Goal: Task Accomplishment & Management: Manage account settings

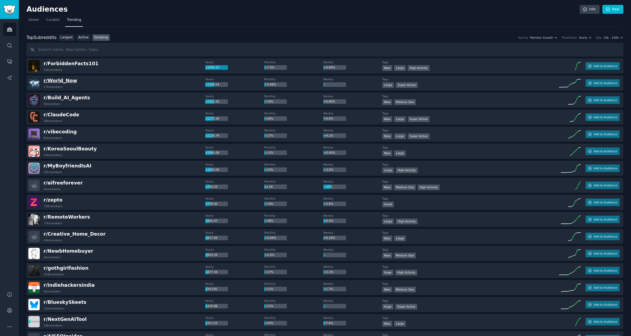
click at [62, 82] on span "r/ World_Now" at bounding box center [61, 80] width 34 height 5
drag, startPoint x: 82, startPoint y: 81, endPoint x: 43, endPoint y: 82, distance: 39.2
click at [43, 82] on div "r/ World_Now 17k members" at bounding box center [116, 82] width 177 height 11
copy span "r/ World_Now"
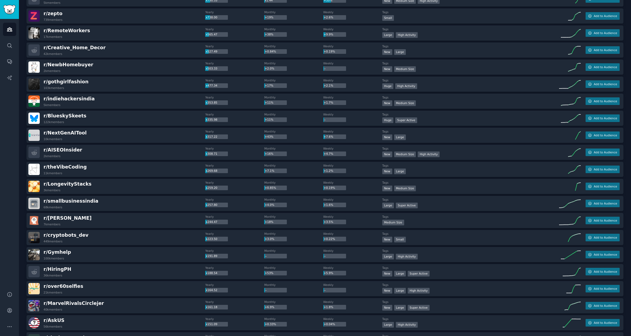
scroll to position [197, 0]
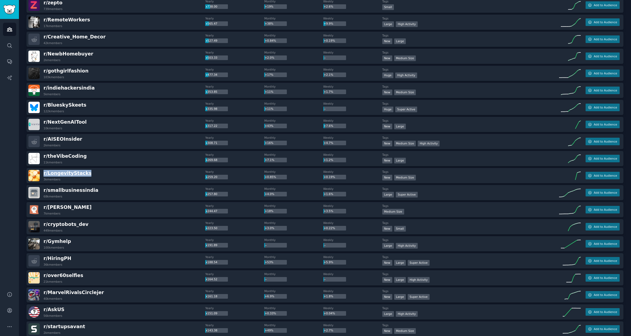
drag, startPoint x: 99, startPoint y: 174, endPoint x: 44, endPoint y: 175, distance: 55.4
click at [44, 175] on div "r/ LongevityStacks 3k members" at bounding box center [116, 175] width 177 height 11
copy span "r/ LongevityStacks"
click at [99, 192] on div "r/ smallbusinessindia 68k members" at bounding box center [116, 192] width 177 height 11
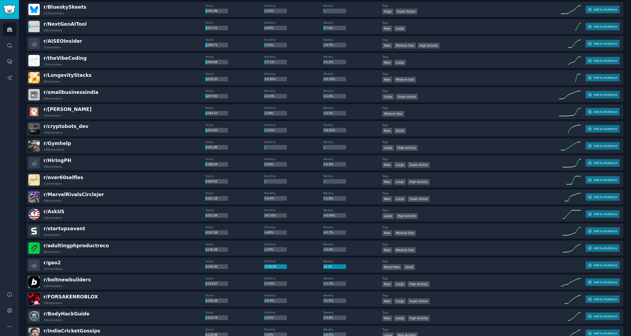
scroll to position [340, 0]
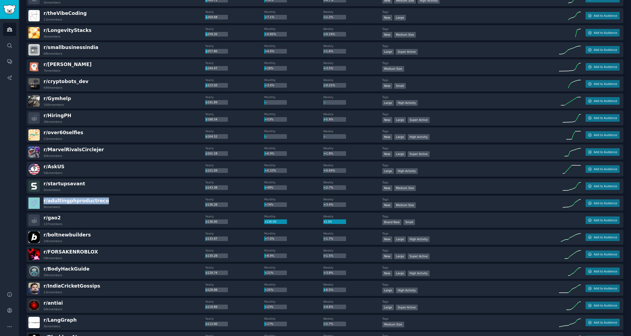
drag, startPoint x: 113, startPoint y: 200, endPoint x: 33, endPoint y: 199, distance: 80.0
click at [33, 199] on div "r/ adultingphproductreco 9k members" at bounding box center [116, 202] width 177 height 11
click at [116, 201] on div "r/ adultingphproductreco 9k members" at bounding box center [116, 202] width 177 height 11
click at [120, 200] on div "r/ adultingphproductreco 9k members" at bounding box center [116, 202] width 177 height 11
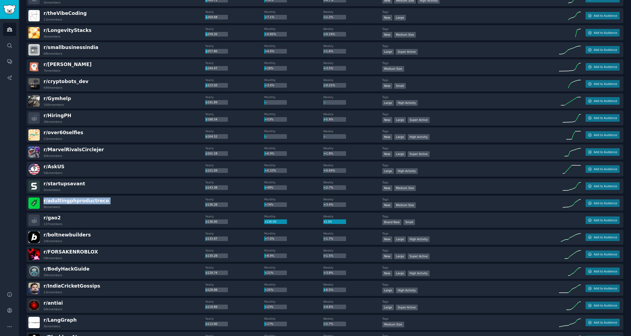
click at [120, 200] on div "r/ adultingphproductreco 9k members" at bounding box center [116, 202] width 177 height 11
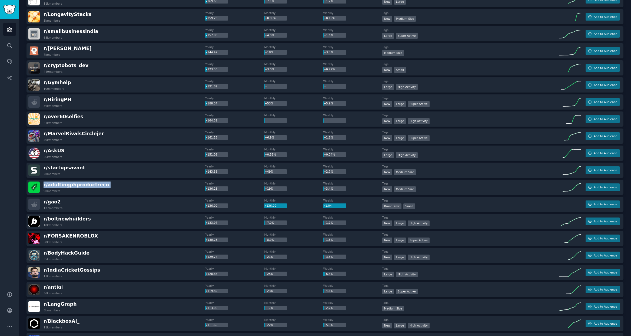
scroll to position [356, 0]
click at [111, 216] on div "r/ boltnewbuilders 10k members" at bounding box center [116, 220] width 177 height 11
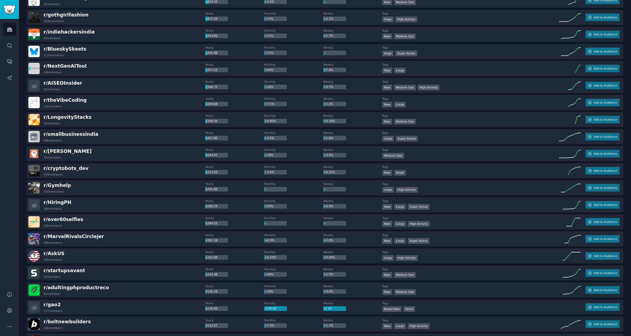
scroll to position [0, 0]
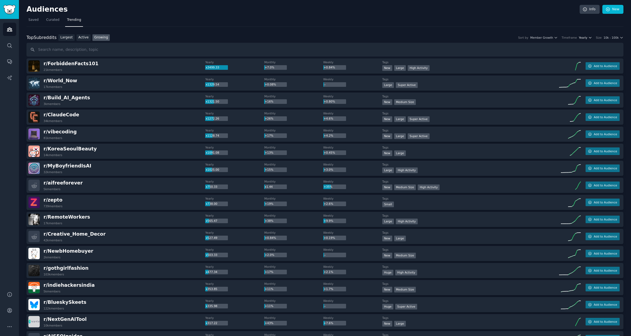
click at [381, 38] on span "Yearly" at bounding box center [583, 38] width 8 height 4
click at [381, 59] on p "Monthly" at bounding box center [555, 57] width 13 height 5
click at [381, 37] on span "10k - 100k" at bounding box center [610, 38] width 15 height 4
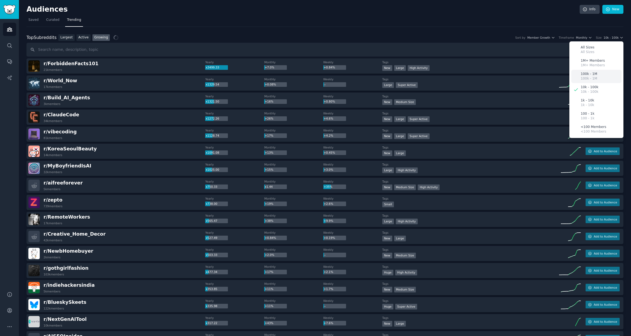
click at [381, 76] on p "100k - 1M" at bounding box center [589, 78] width 16 height 5
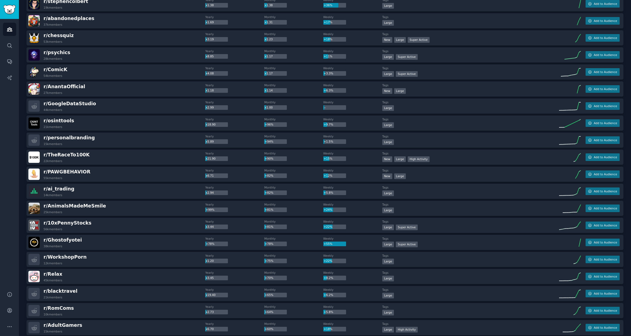
scroll to position [109, 0]
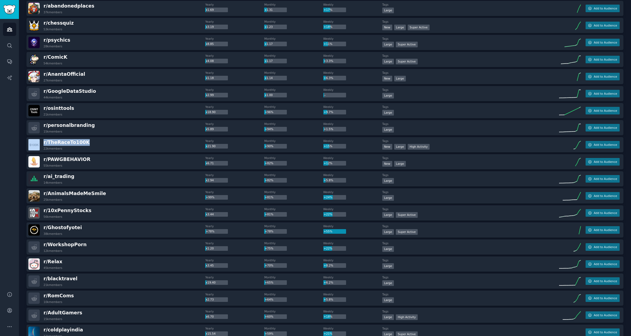
drag, startPoint x: 98, startPoint y: 142, endPoint x: 41, endPoint y: 143, distance: 56.5
click at [41, 143] on div "r/ TheRaceTo100K 22k members" at bounding box center [116, 144] width 177 height 11
copy div "r/ TheRaceTo100K"
click at [147, 172] on div "r/ ai_trading 14k members Yearly x2.94 Monthly +82% Weekly +5.8% Tags Large Add…" at bounding box center [324, 178] width 597 height 15
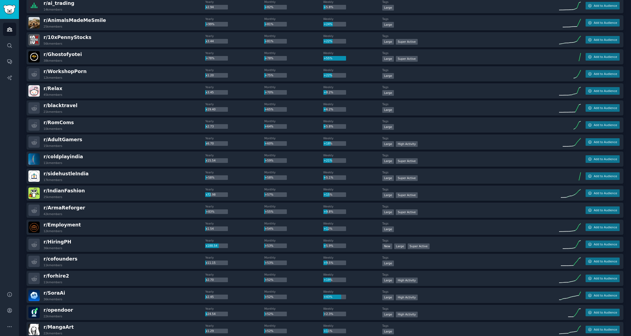
scroll to position [289, 0]
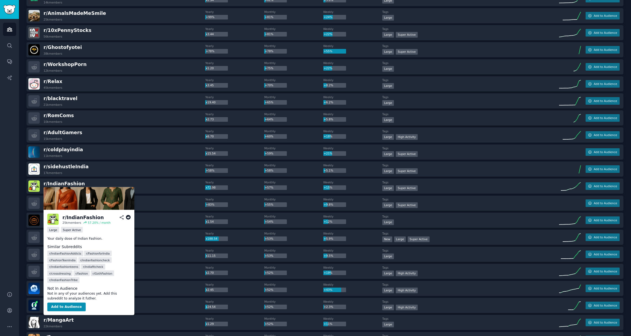
click at [76, 215] on div "r/ IndianFashion" at bounding box center [82, 217] width 41 height 7
copy h2 "r/ IndianFashion"
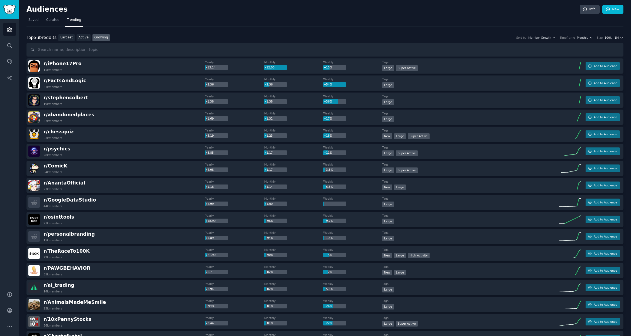
scroll to position [2, 0]
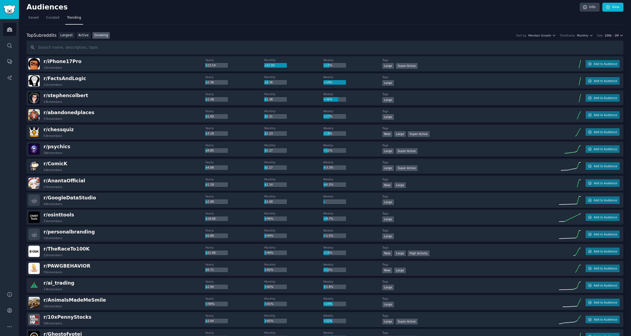
click at [381, 36] on span "100k - 1M" at bounding box center [611, 36] width 14 height 4
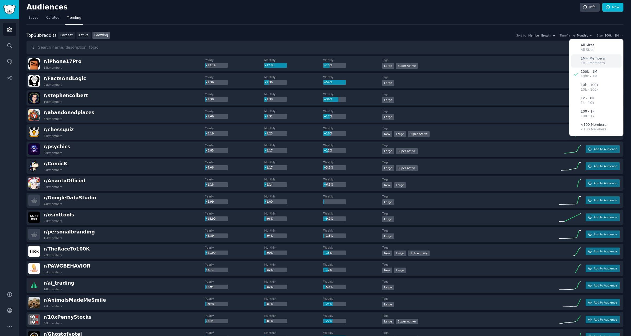
click at [381, 58] on p "1M+ Members" at bounding box center [593, 58] width 24 height 5
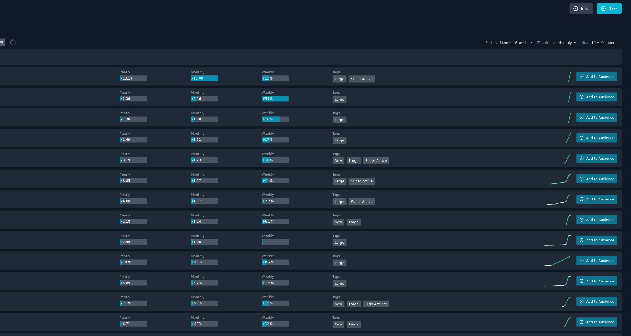
scroll to position [0, 0]
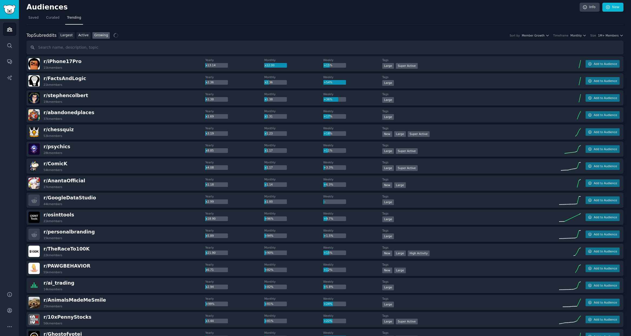
click at [381, 38] on div "Top Subreddits Top Subreddits Largest Active Growing Sort by Member Growth Time…" at bounding box center [324, 35] width 597 height 7
click at [381, 36] on span "1M+ Members" at bounding box center [608, 36] width 21 height 4
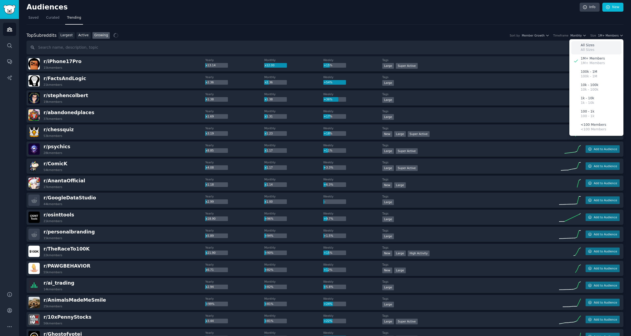
click at [381, 49] on p "All Sizes" at bounding box center [588, 50] width 14 height 5
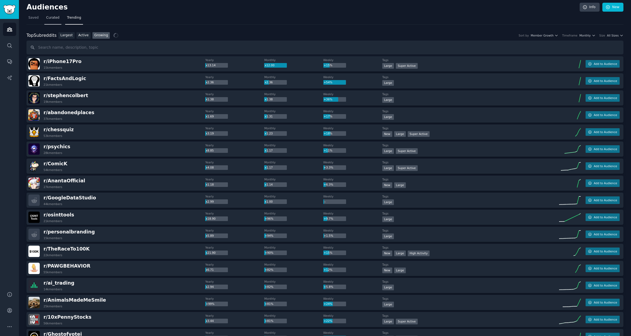
click at [49, 21] on link "Curated" at bounding box center [52, 19] width 17 height 11
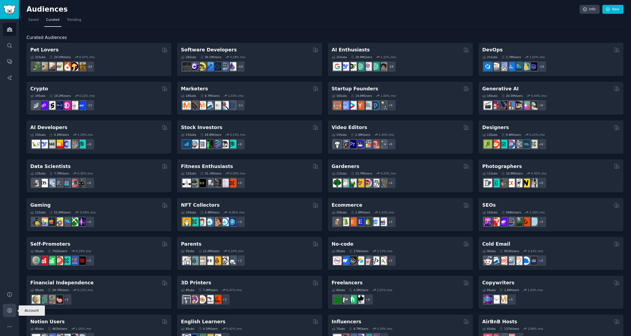
click at [6, 309] on link "Account" at bounding box center [9, 310] width 13 height 13
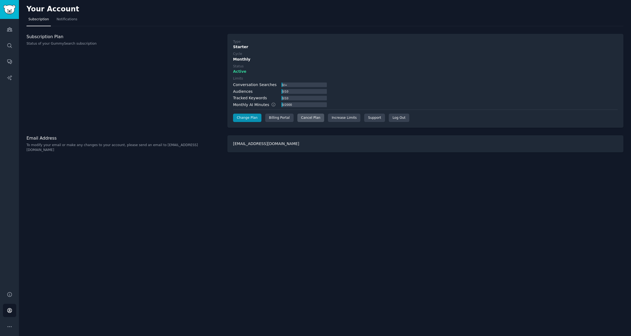
click at [302, 116] on div "Cancel Plan" at bounding box center [310, 118] width 27 height 9
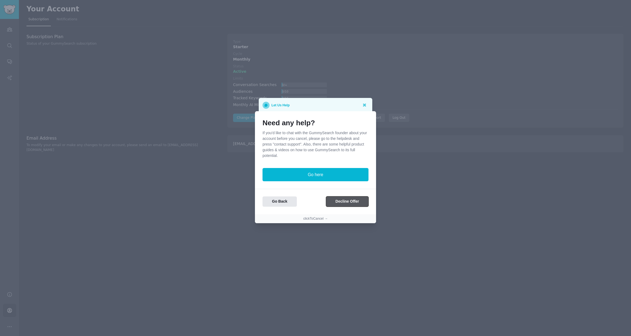
click at [339, 200] on button "Decline Offer" at bounding box center [347, 201] width 42 height 11
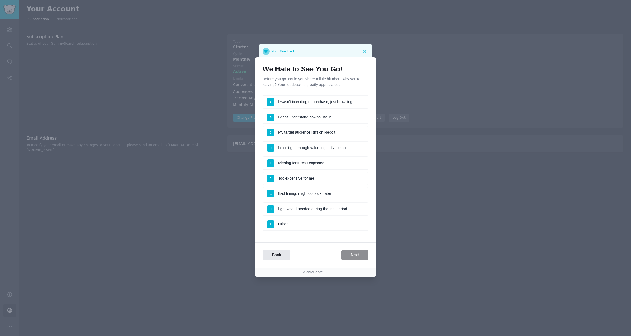
click at [301, 104] on li "A I wasn't intending to purchase, just browsing" at bounding box center [315, 102] width 106 height 14
click at [356, 256] on button "Next" at bounding box center [354, 255] width 27 height 11
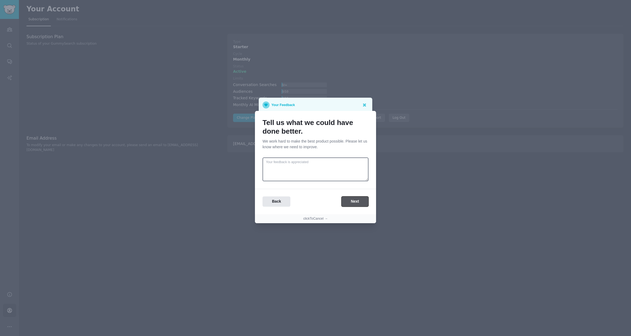
click at [365, 202] on button "Next" at bounding box center [354, 201] width 27 height 11
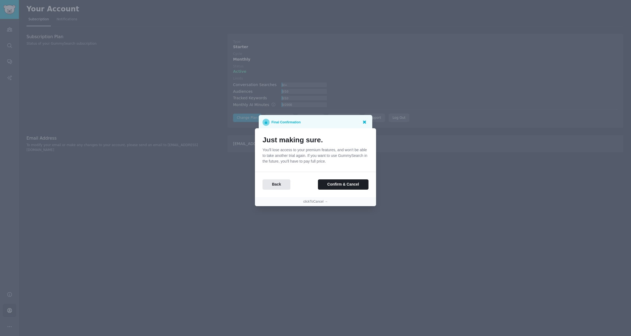
click at [366, 123] on icon at bounding box center [364, 122] width 6 height 6
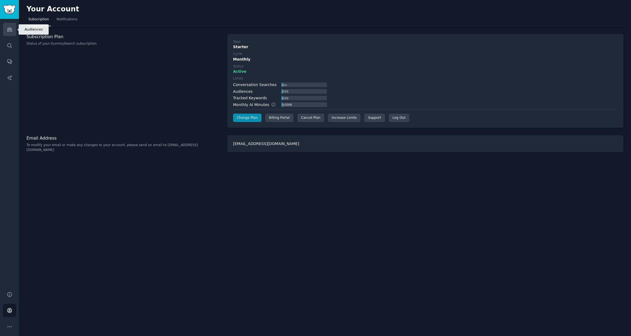
click at [11, 32] on icon "Sidebar" at bounding box center [10, 29] width 6 height 6
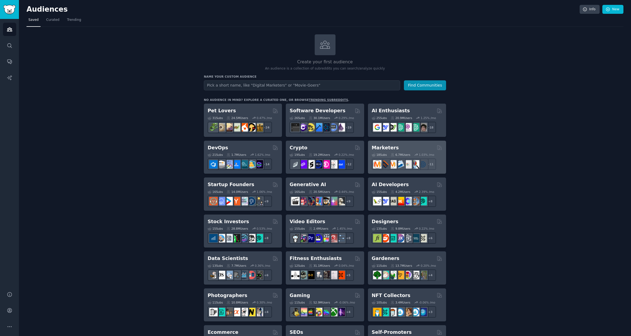
click at [379, 146] on h2 "Marketers" at bounding box center [385, 147] width 27 height 7
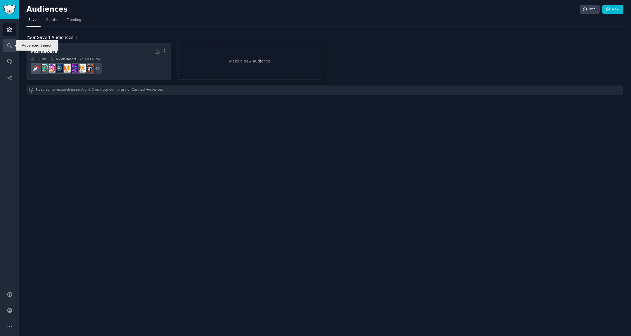
click at [11, 46] on icon "Sidebar" at bounding box center [10, 46] width 6 height 6
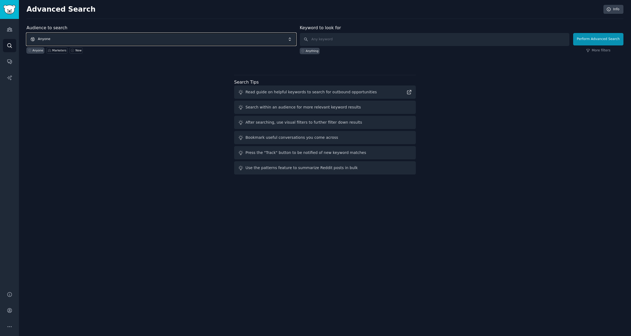
click at [233, 38] on span "Anyone" at bounding box center [160, 39] width 269 height 12
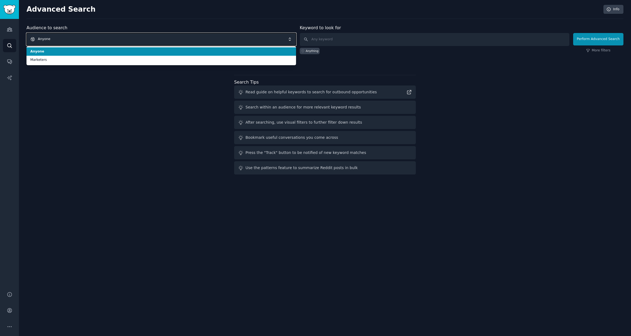
click at [233, 38] on span "Anyone" at bounding box center [160, 39] width 269 height 12
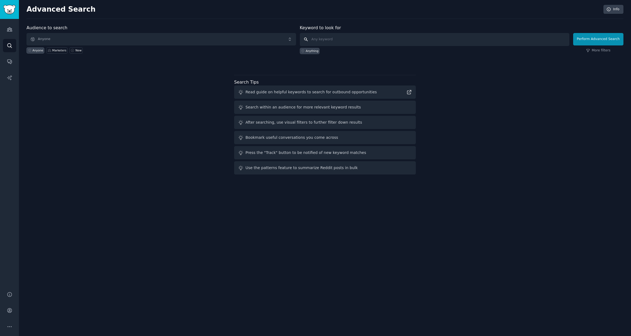
click at [339, 39] on input "text" at bounding box center [434, 39] width 269 height 13
